Goal: Task Accomplishment & Management: Manage account settings

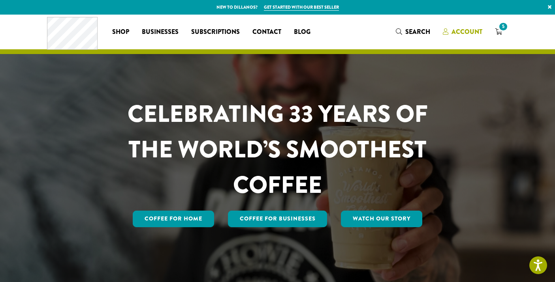
click at [457, 32] on span "Account" at bounding box center [466, 31] width 31 height 9
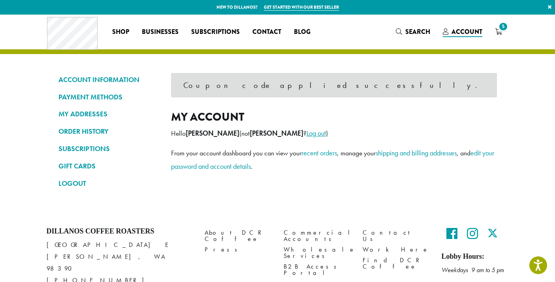
click at [306, 133] on link "Log out" at bounding box center [315, 133] width 19 height 9
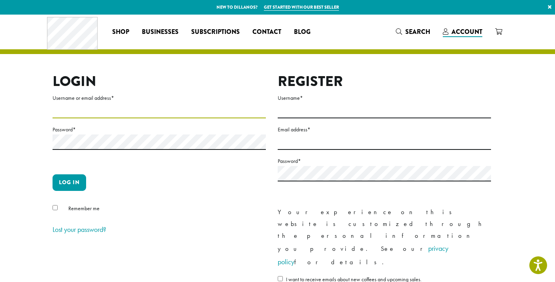
type input "**********"
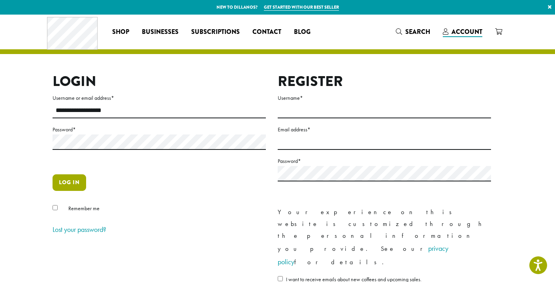
click at [67, 186] on button "Log in" at bounding box center [70, 183] width 34 height 17
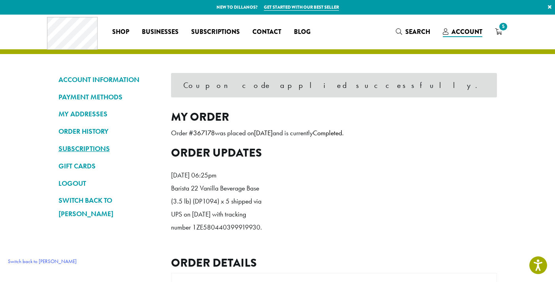
click at [74, 147] on link "SUBSCRIPTIONS" at bounding box center [108, 148] width 101 height 13
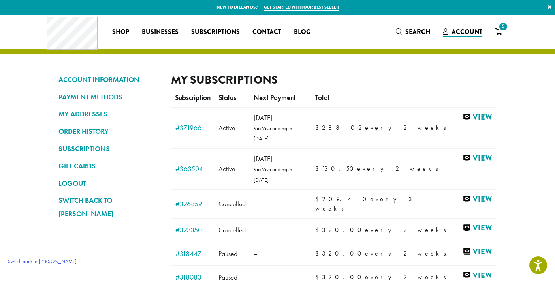
click at [30, 261] on link "Switch back to Emily" at bounding box center [42, 261] width 77 height 13
